Goal: Complete application form: Complete application form

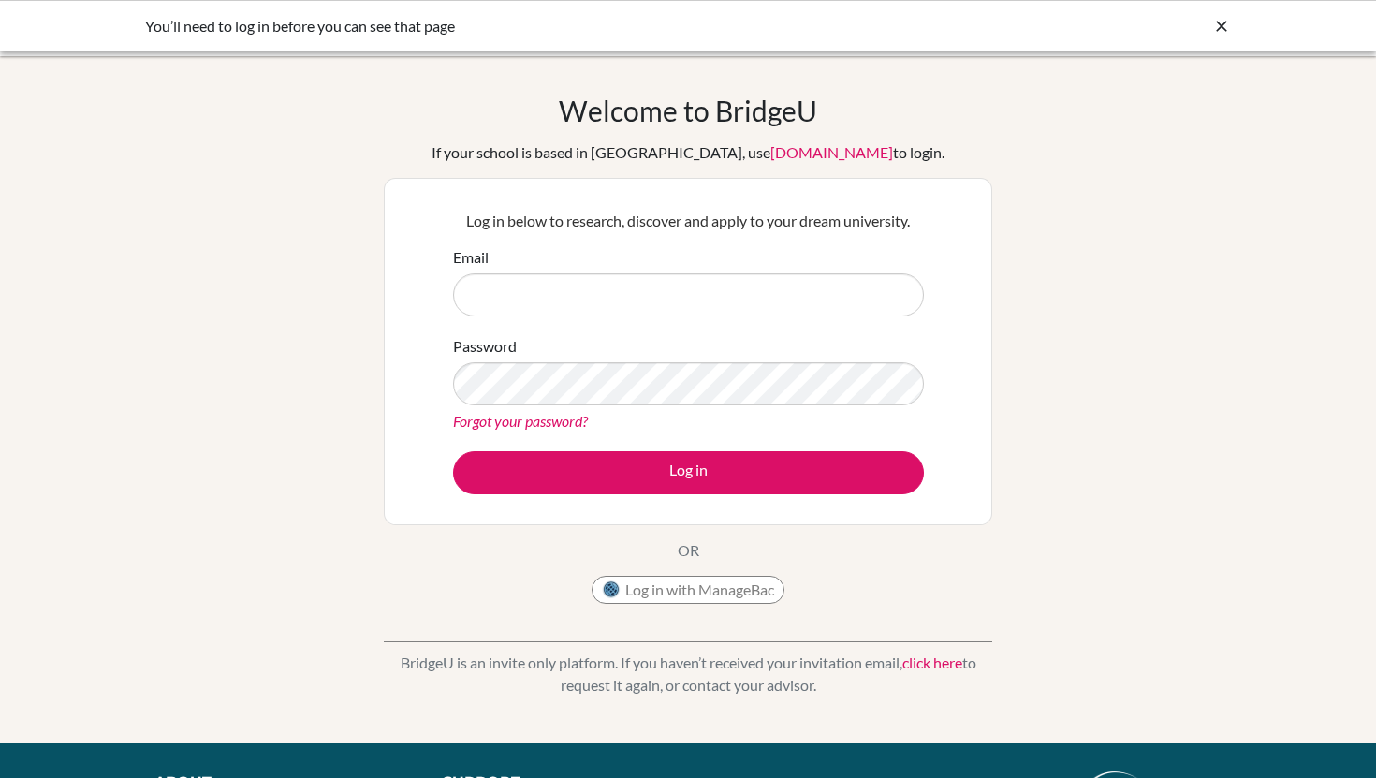
drag, startPoint x: 0, startPoint y: 0, endPoint x: 541, endPoint y: 298, distance: 617.5
click at [541, 298] on input "Email" at bounding box center [688, 294] width 471 height 43
type input "stephanie.arias@cds.ed.cr"
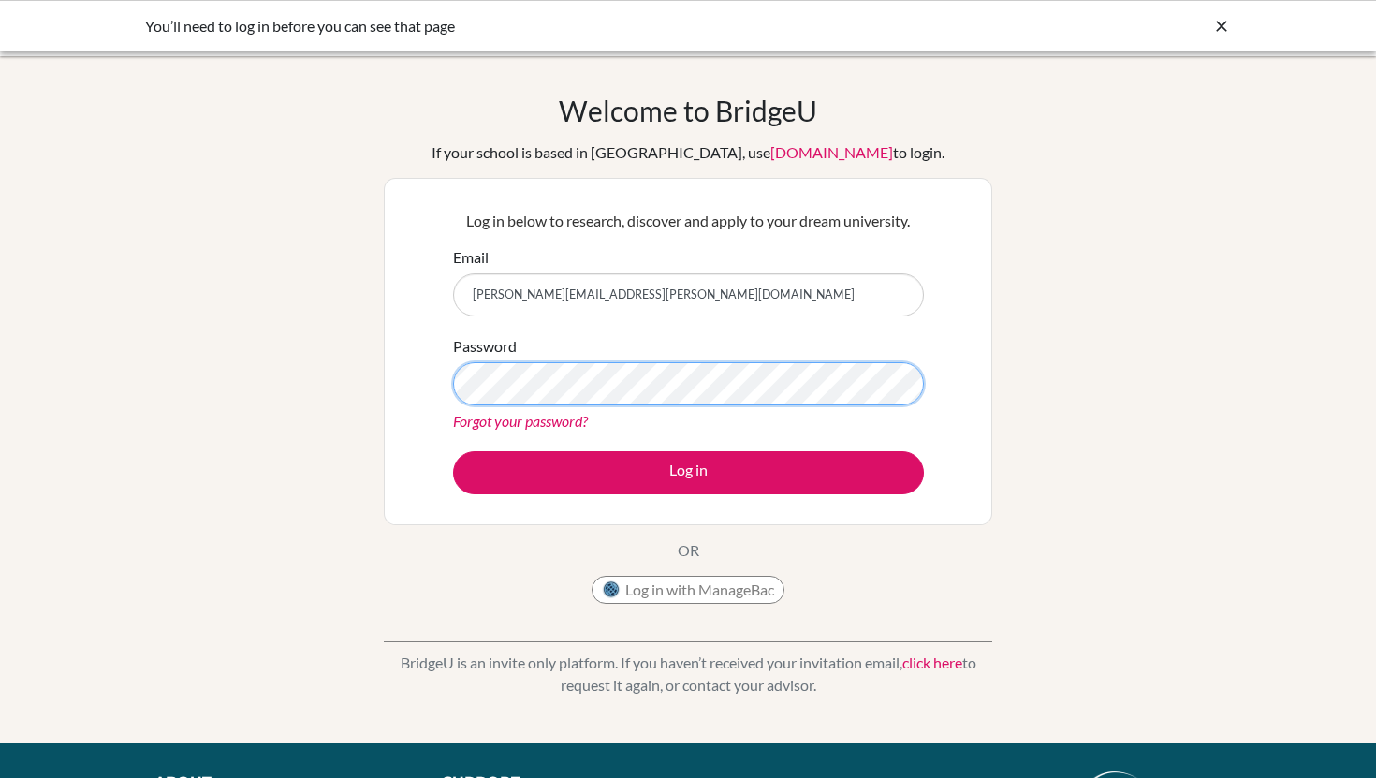
click at [453, 451] on button "Log in" at bounding box center [688, 472] width 471 height 43
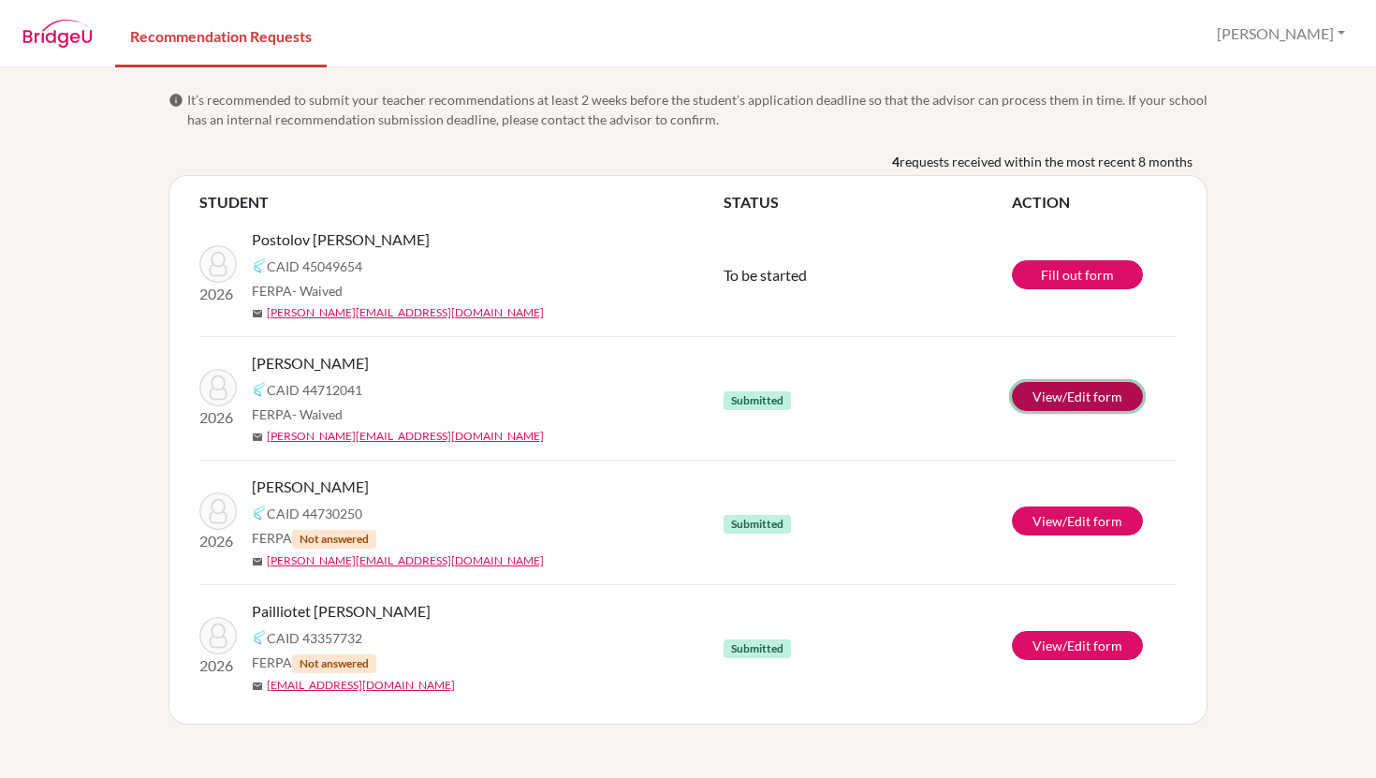
click at [1088, 399] on link "View/Edit form" at bounding box center [1077, 396] width 131 height 29
click at [1038, 271] on link "Fill out form" at bounding box center [1077, 274] width 131 height 29
click at [1055, 279] on link "Fill out form" at bounding box center [1077, 274] width 131 height 29
click at [1061, 519] on link "View/Edit form" at bounding box center [1077, 520] width 131 height 29
click at [1050, 279] on link "Fill out form" at bounding box center [1077, 274] width 131 height 29
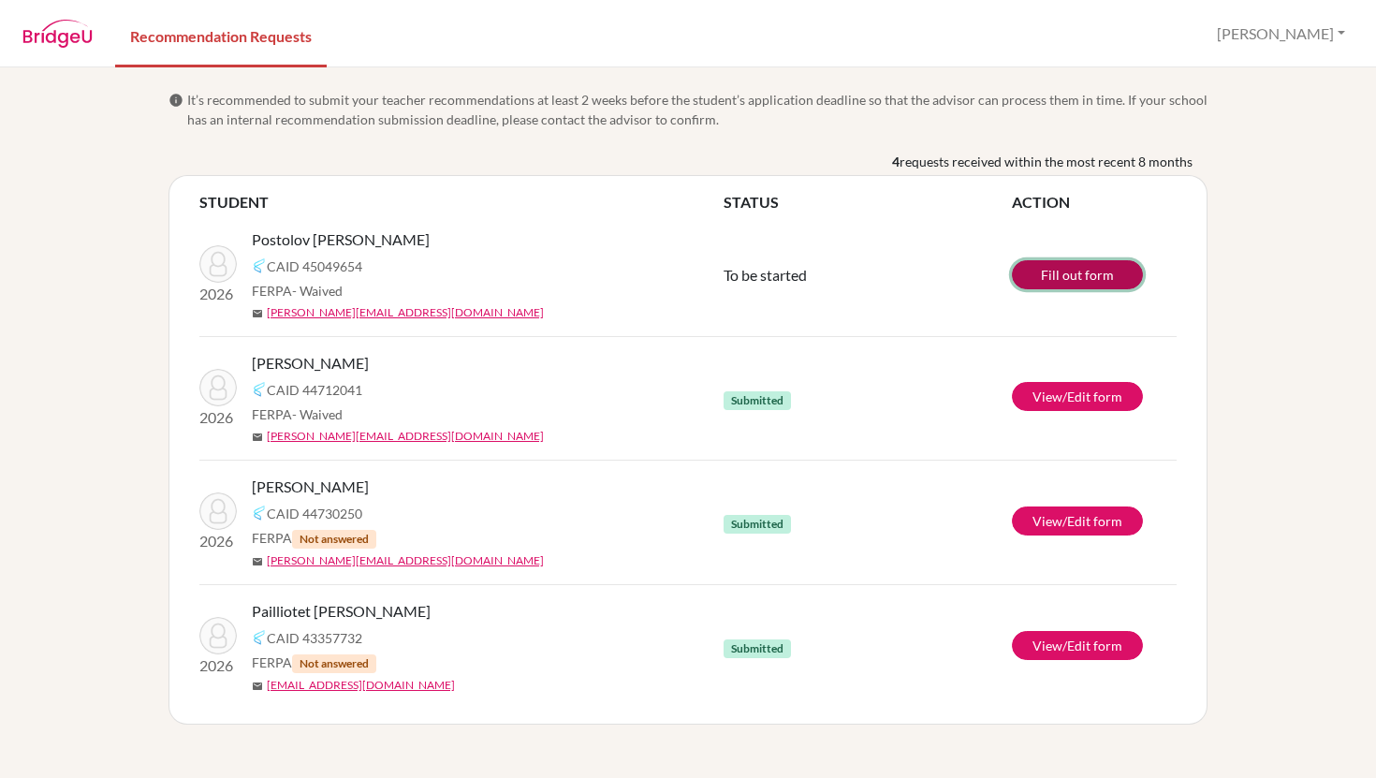
click at [1074, 271] on link "Fill out form" at bounding box center [1077, 274] width 131 height 29
